Goal: Task Accomplishment & Management: Use online tool/utility

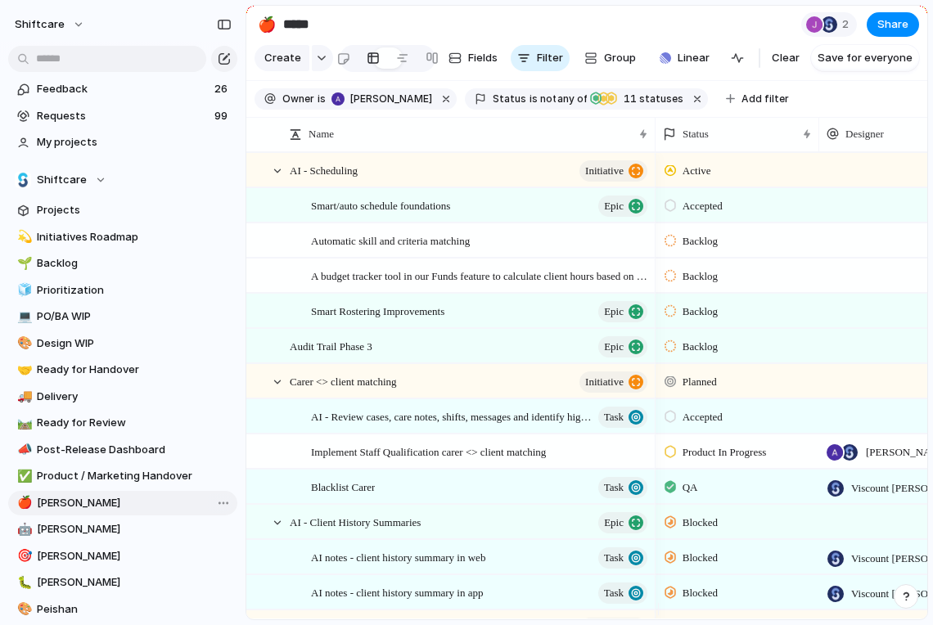
click at [66, 497] on span "[PERSON_NAME]" at bounding box center [134, 503] width 195 height 16
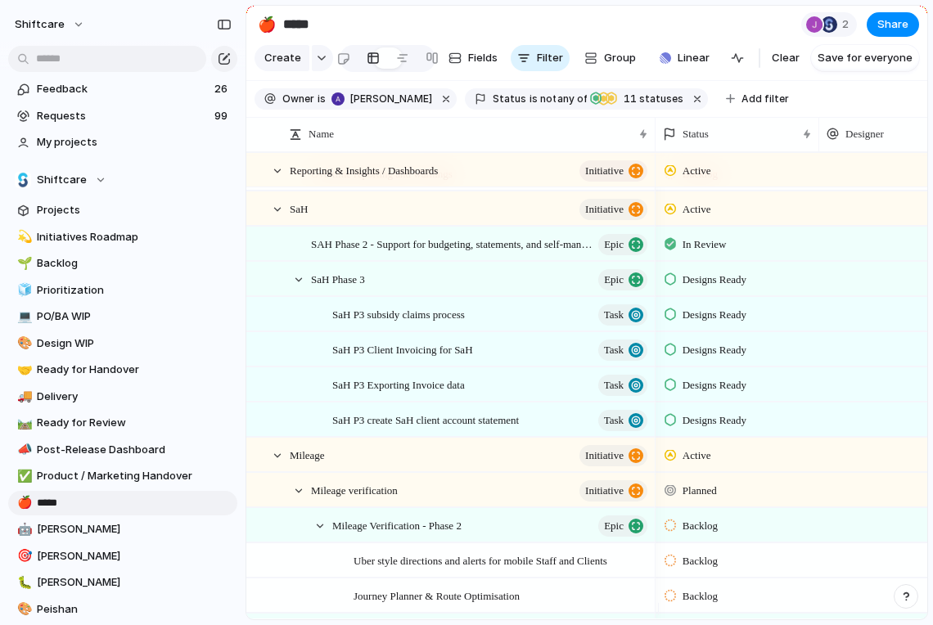
click at [717, 429] on span "Designs Ready" at bounding box center [714, 420] width 64 height 16
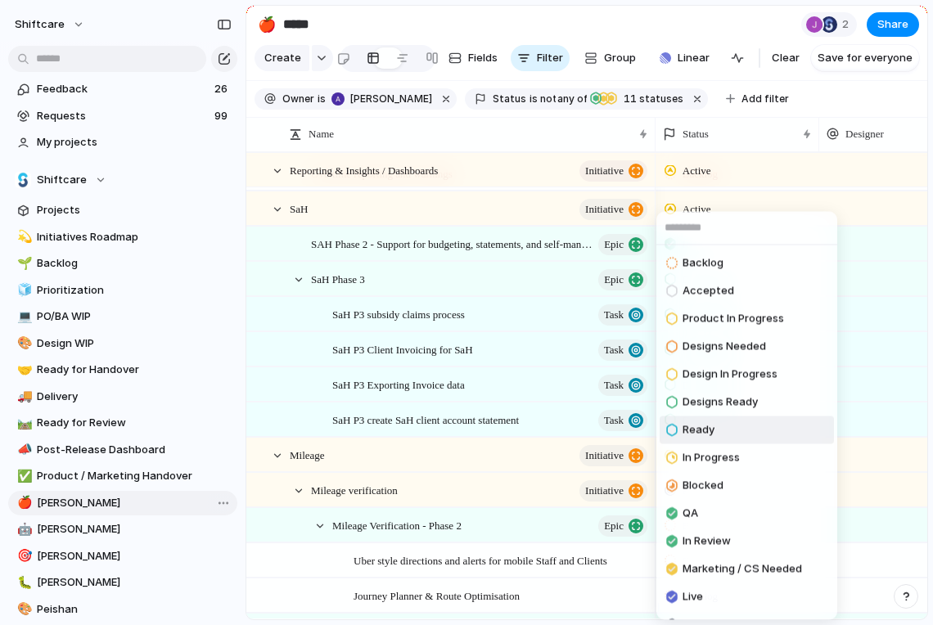
click at [702, 427] on span "Ready" at bounding box center [698, 430] width 32 height 16
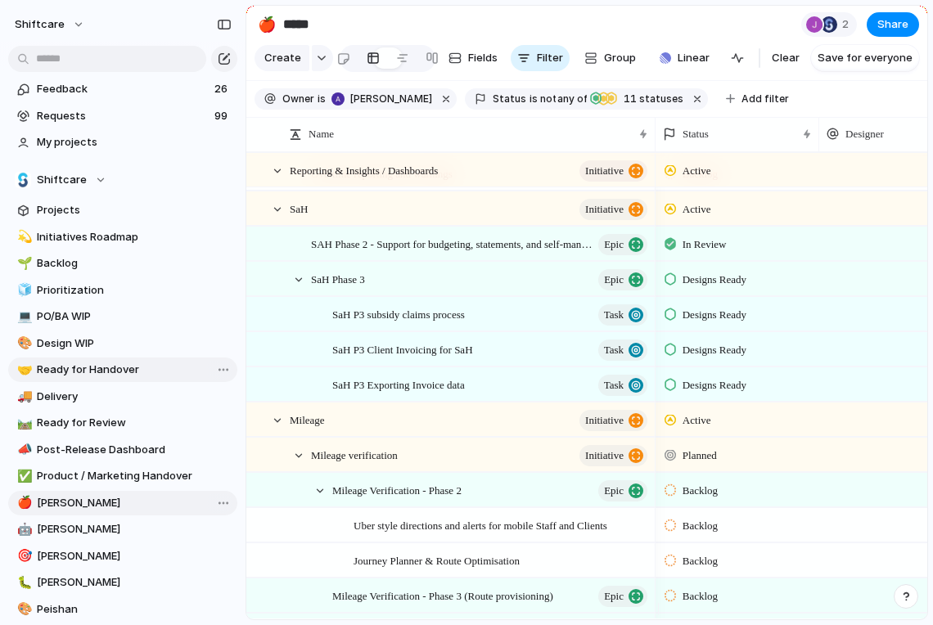
click at [108, 368] on span "Ready for Handover" at bounding box center [134, 370] width 195 height 16
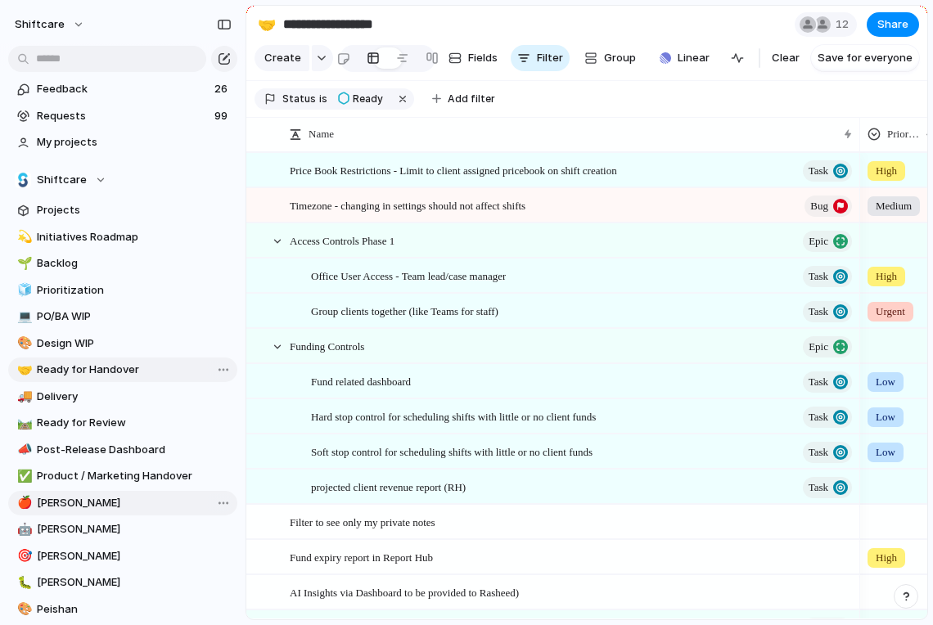
type input "**********"
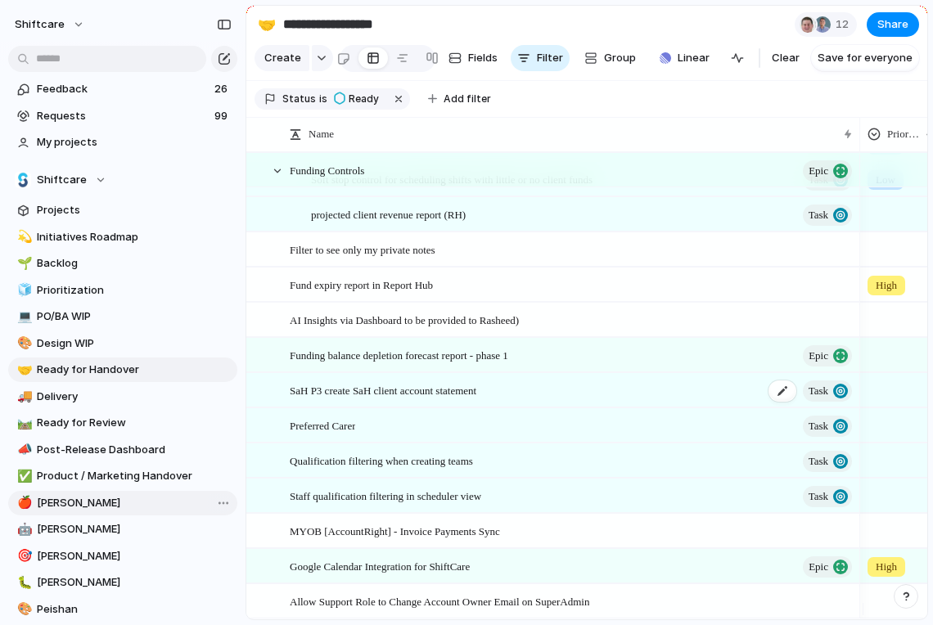
click at [418, 399] on span "SaH P3 create SaH client account statement" at bounding box center [383, 389] width 187 height 19
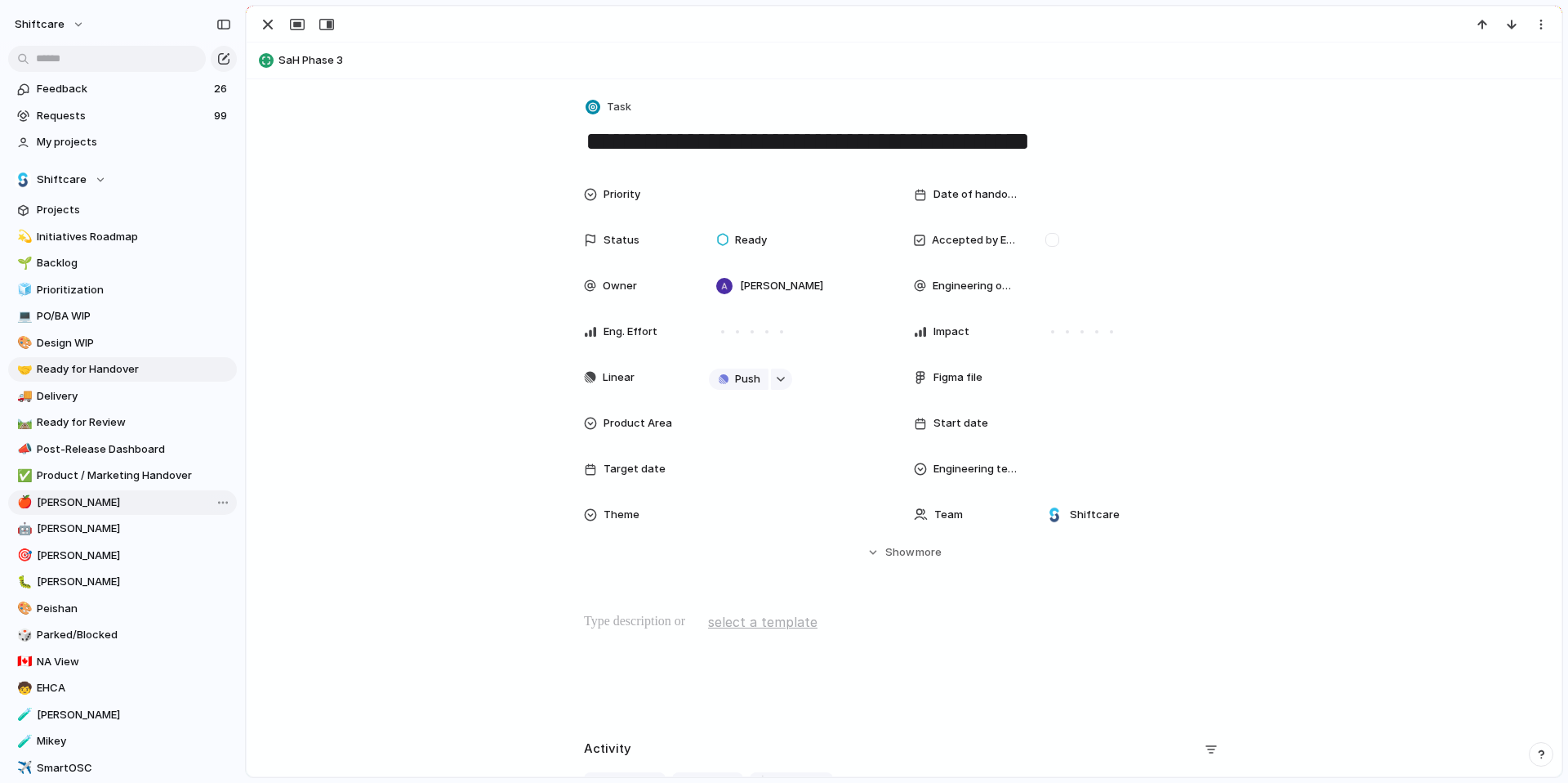
click at [915, 556] on span "more" at bounding box center [928, 552] width 26 height 16
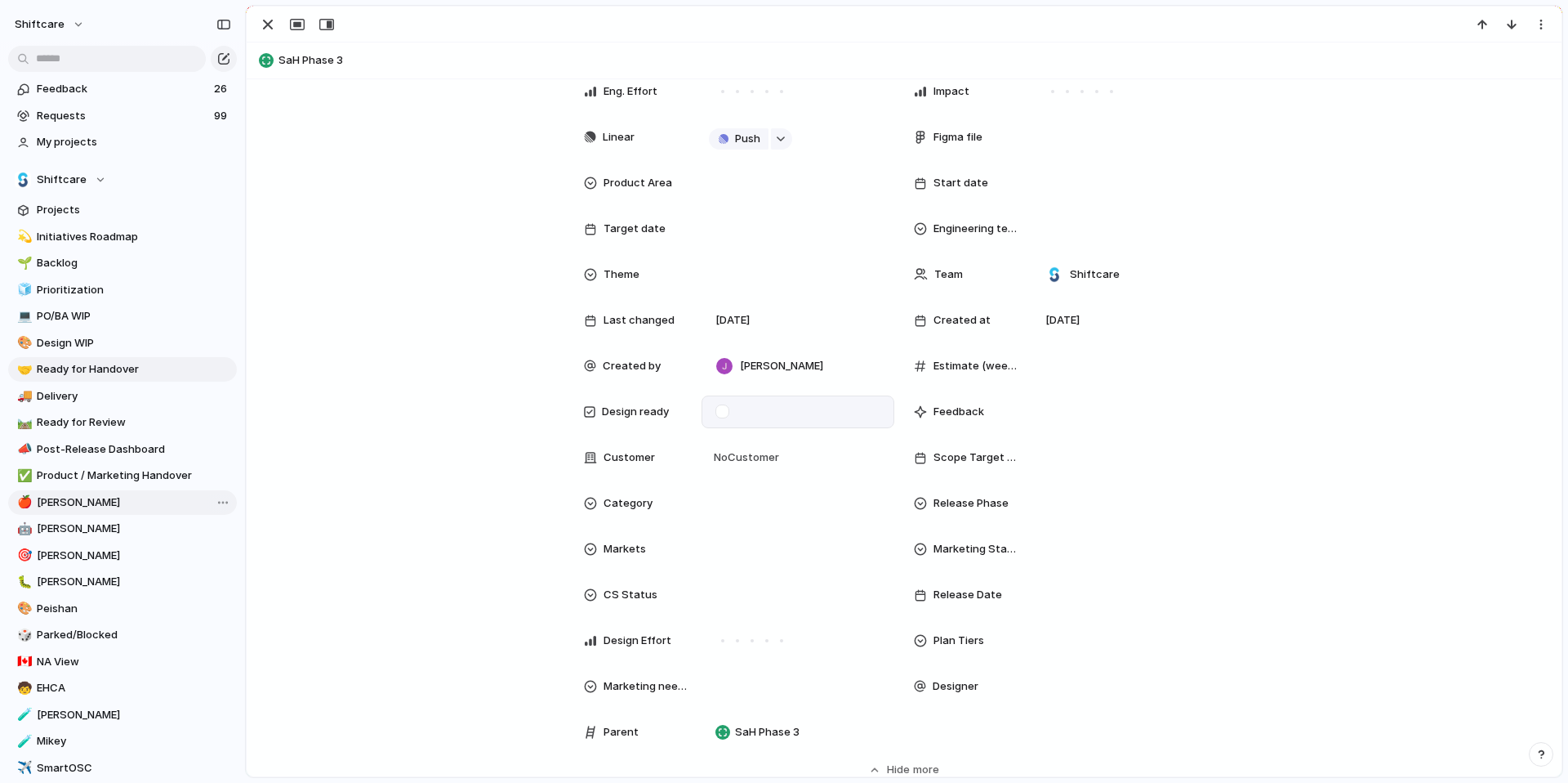
click at [719, 413] on div at bounding box center [723, 411] width 14 height 14
click at [930, 135] on div at bounding box center [1128, 137] width 178 height 18
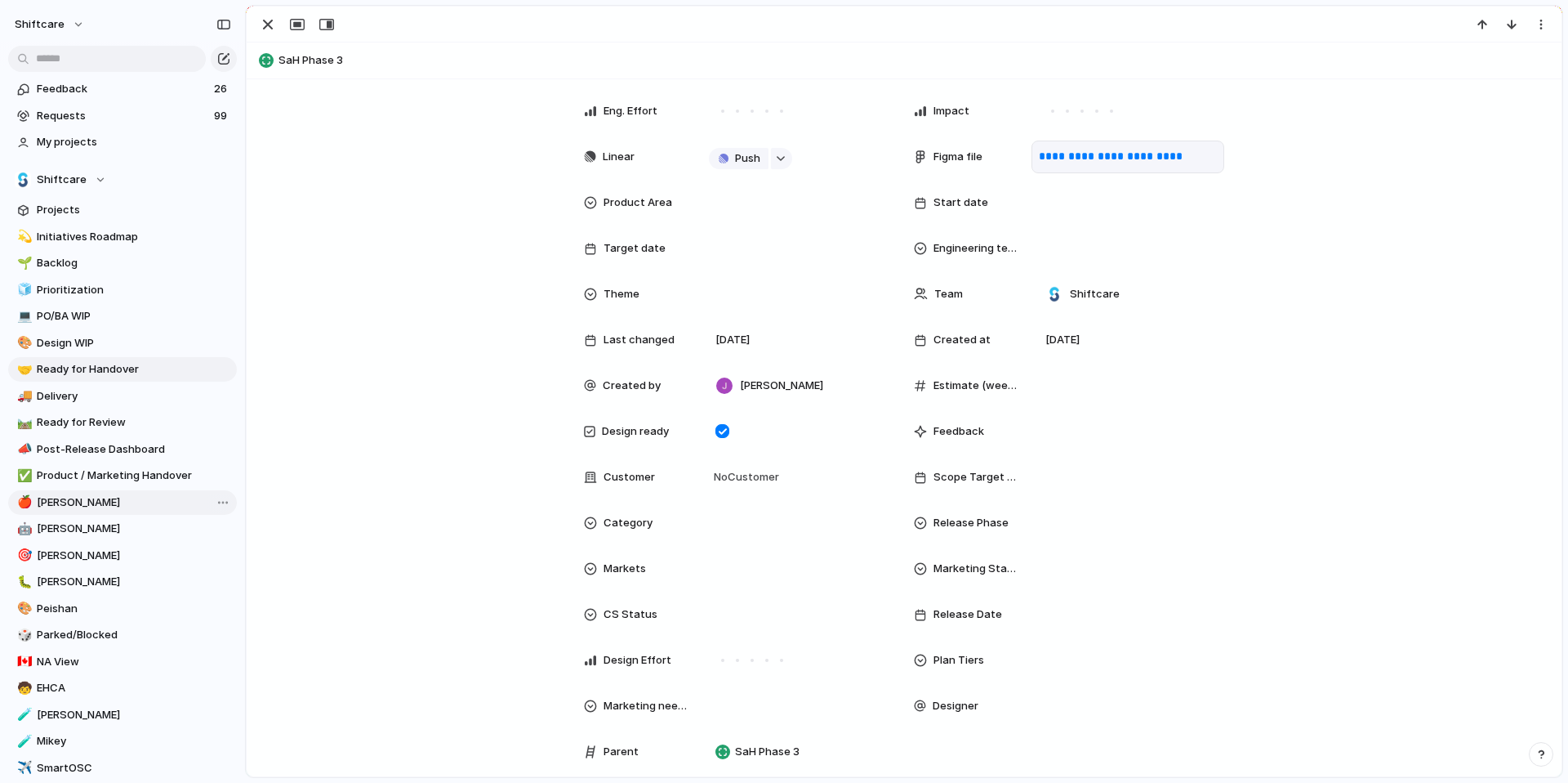
scroll to position [543, 0]
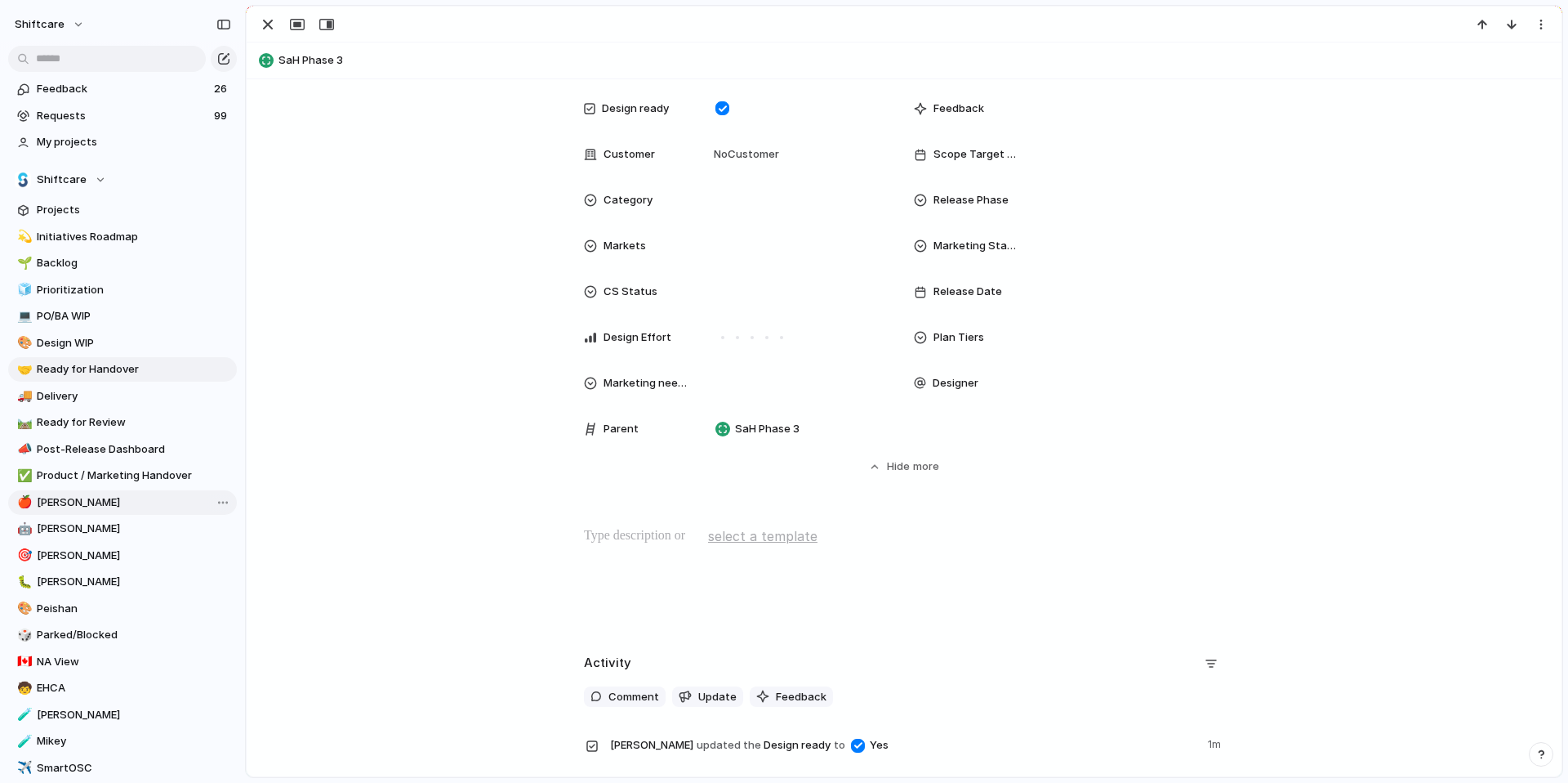
click at [599, 534] on p at bounding box center [903, 536] width 640 height 20
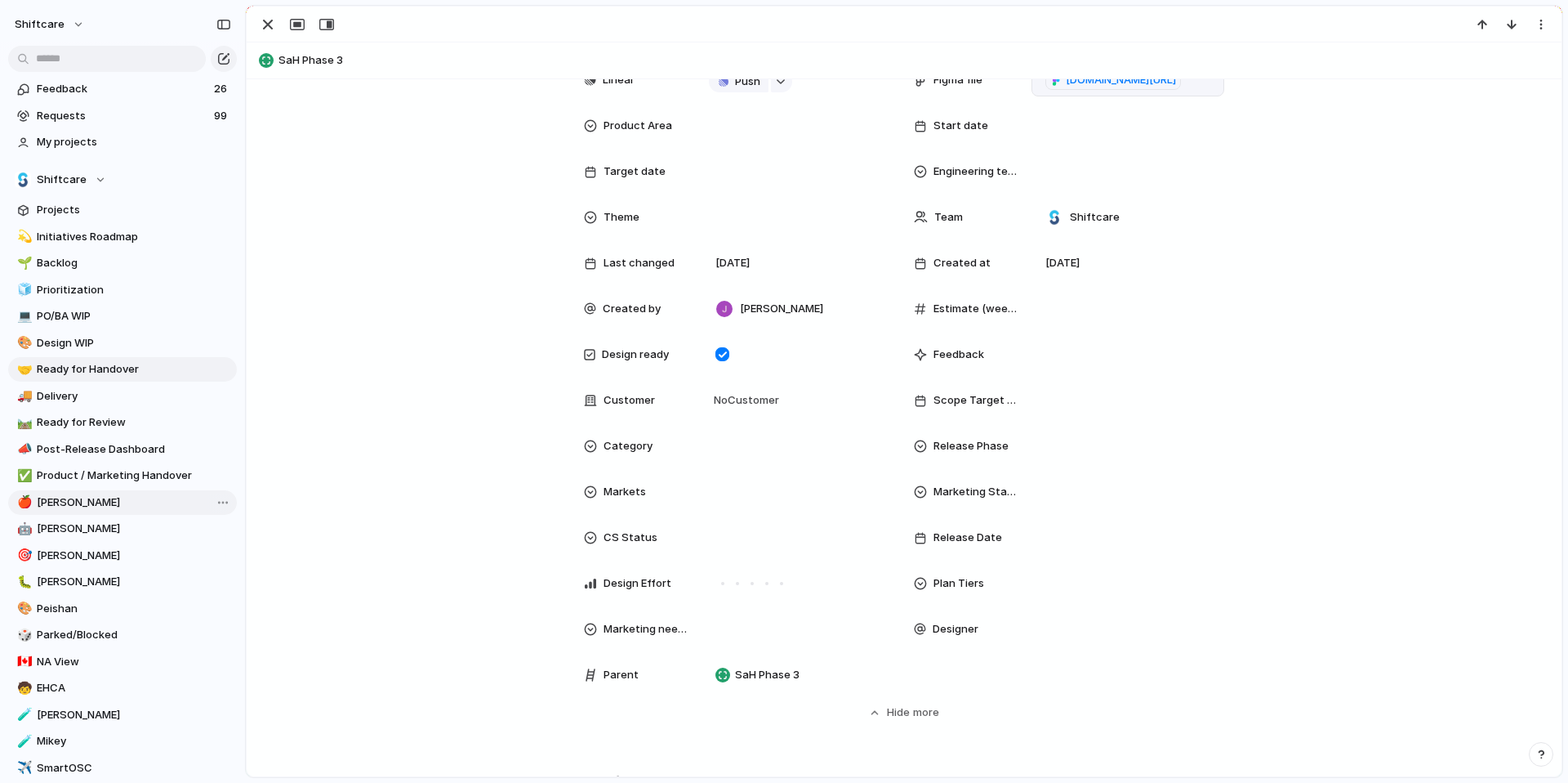
scroll to position [789, 0]
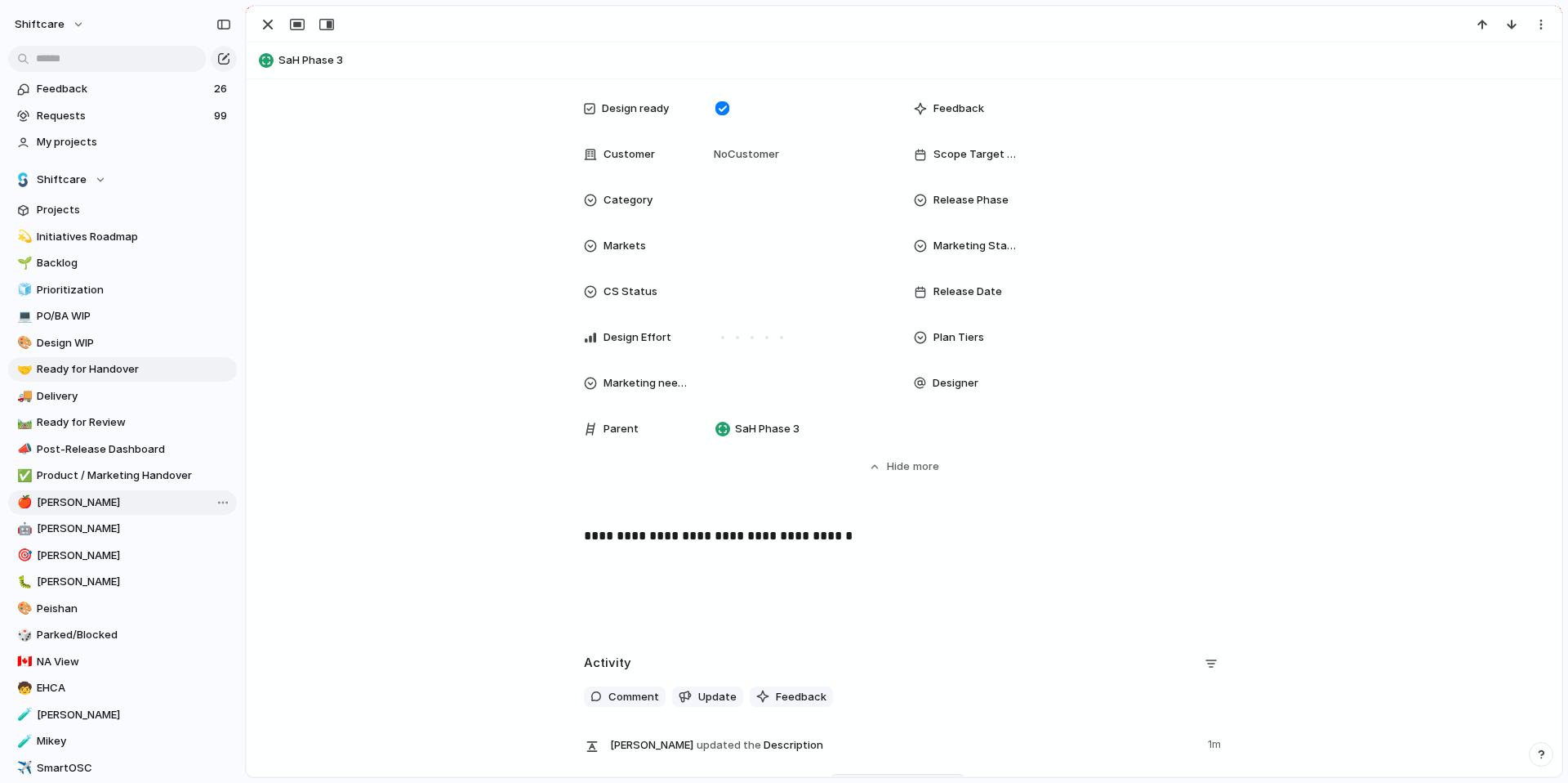
click at [572, 566] on div "**********" at bounding box center [904, 578] width 1276 height 105
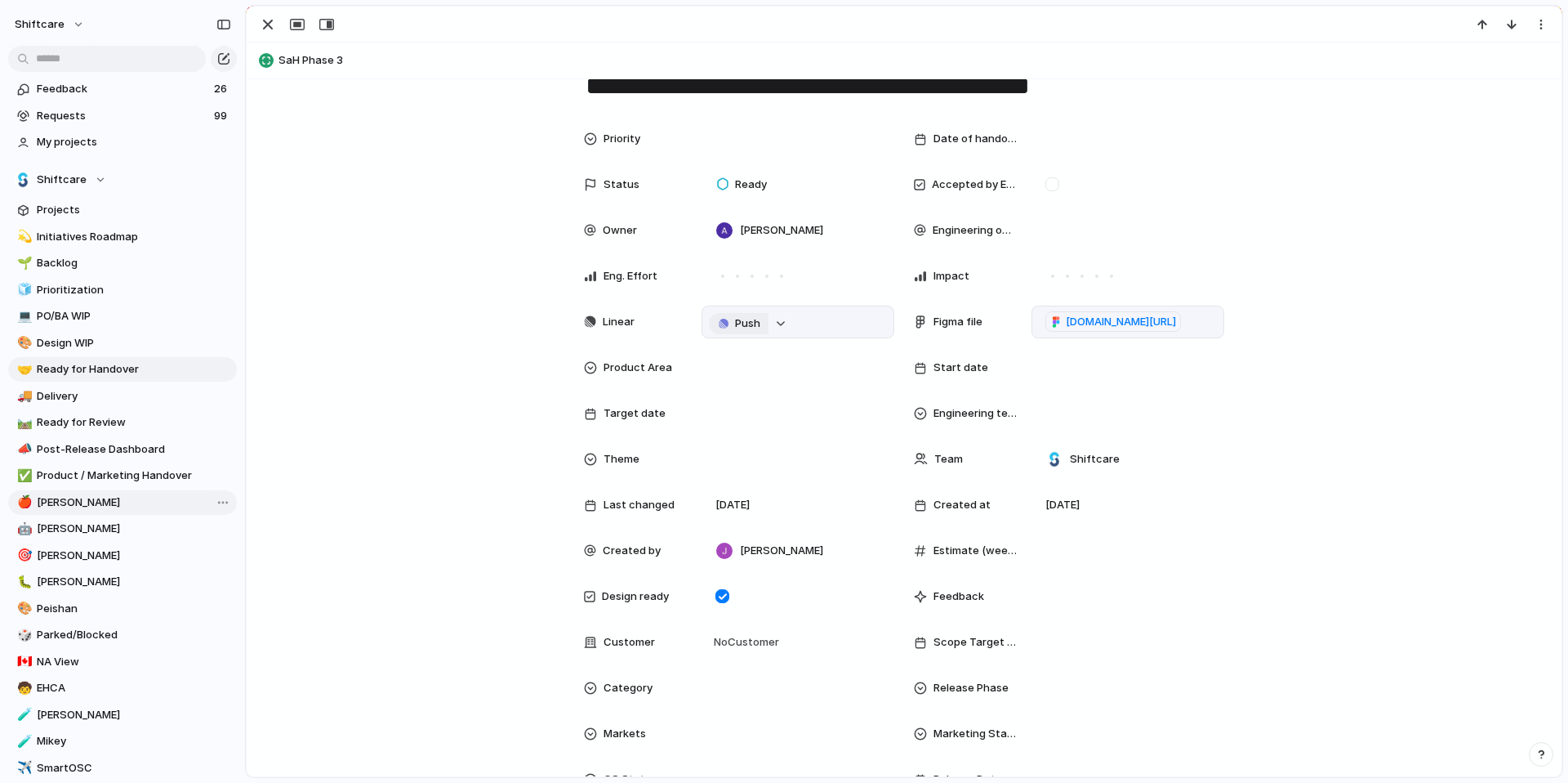
scroll to position [301, 0]
click at [735, 326] on span "Push" at bounding box center [747, 325] width 25 height 16
click at [722, 383] on span "Issue" at bounding box center [709, 382] width 27 height 16
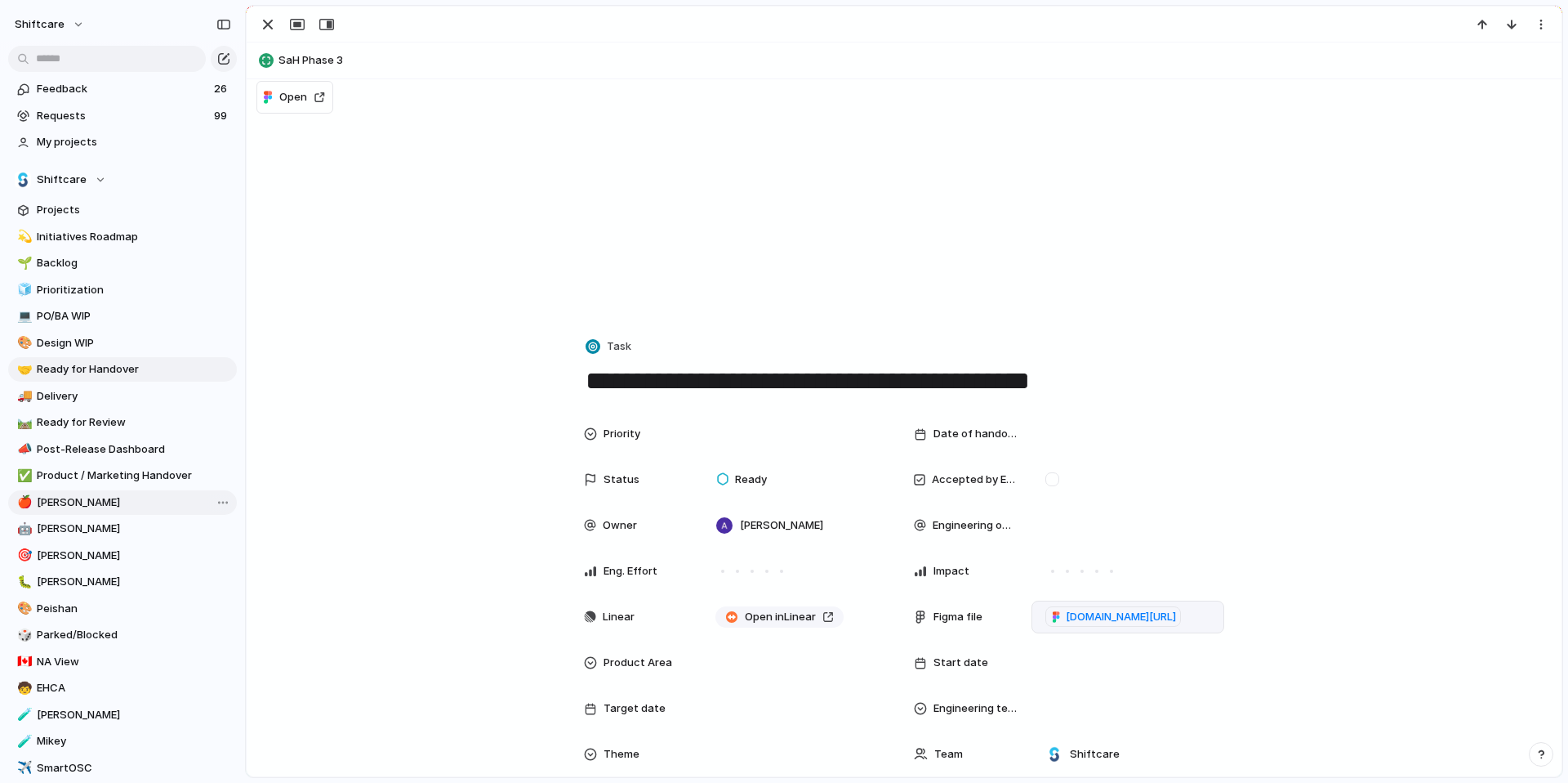
scroll to position [338, 0]
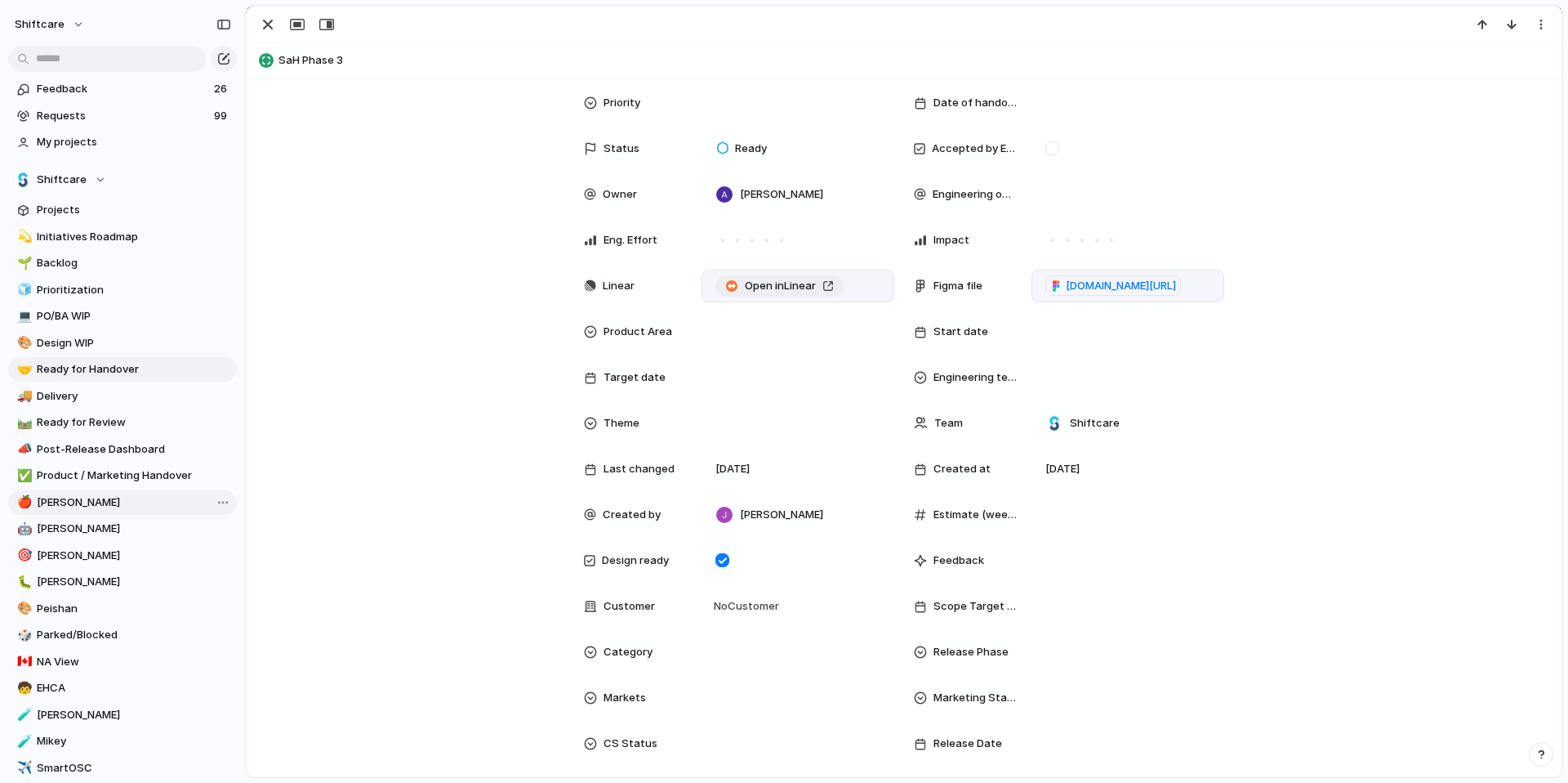
click at [752, 290] on span "Open in Linear" at bounding box center [780, 286] width 71 height 16
